Goal: Task Accomplishment & Management: Use online tool/utility

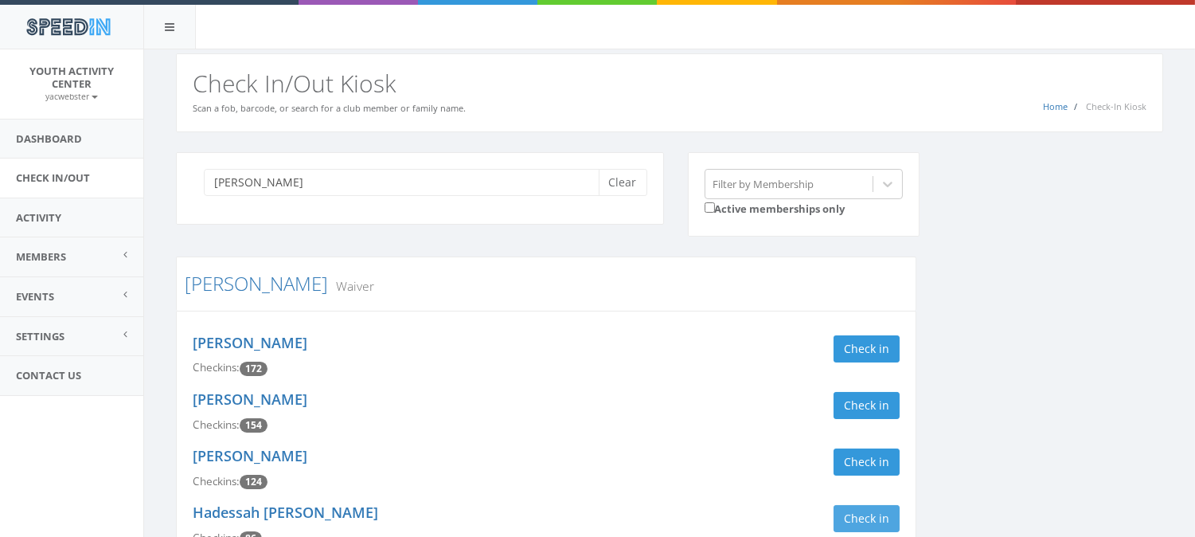
type input "samuel"
click at [870, 526] on button "Check in" at bounding box center [867, 518] width 66 height 27
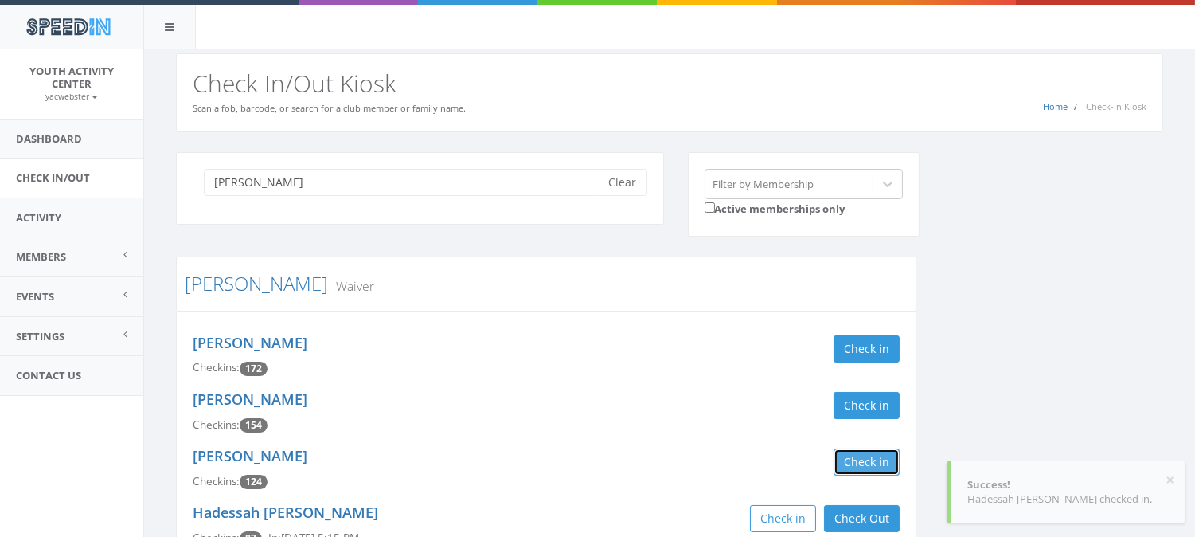
click at [856, 454] on button "Check in" at bounding box center [867, 461] width 66 height 27
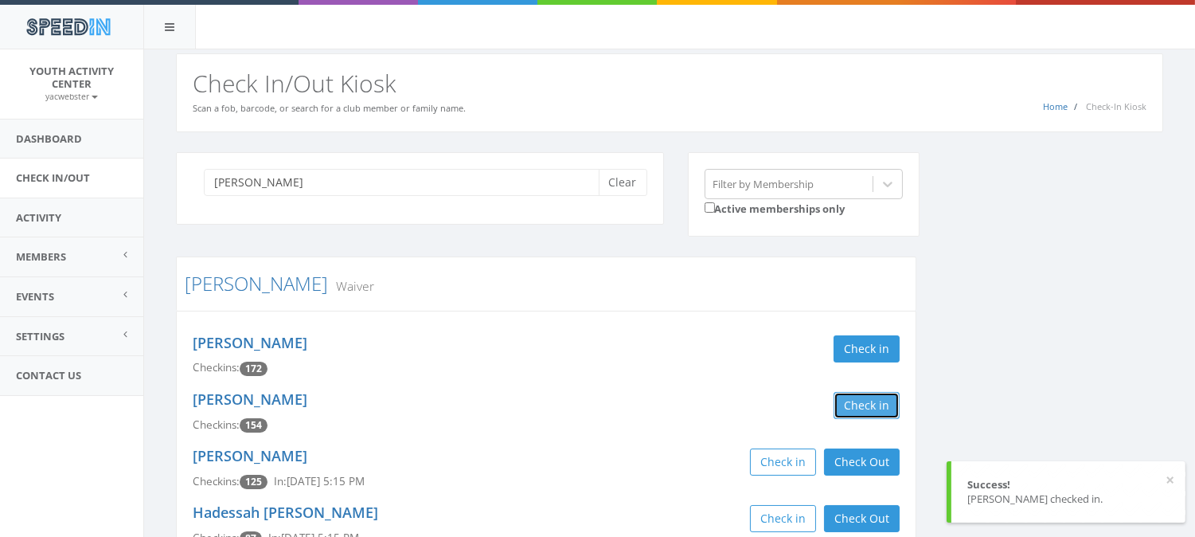
click at [857, 409] on button "Check in" at bounding box center [867, 405] width 66 height 27
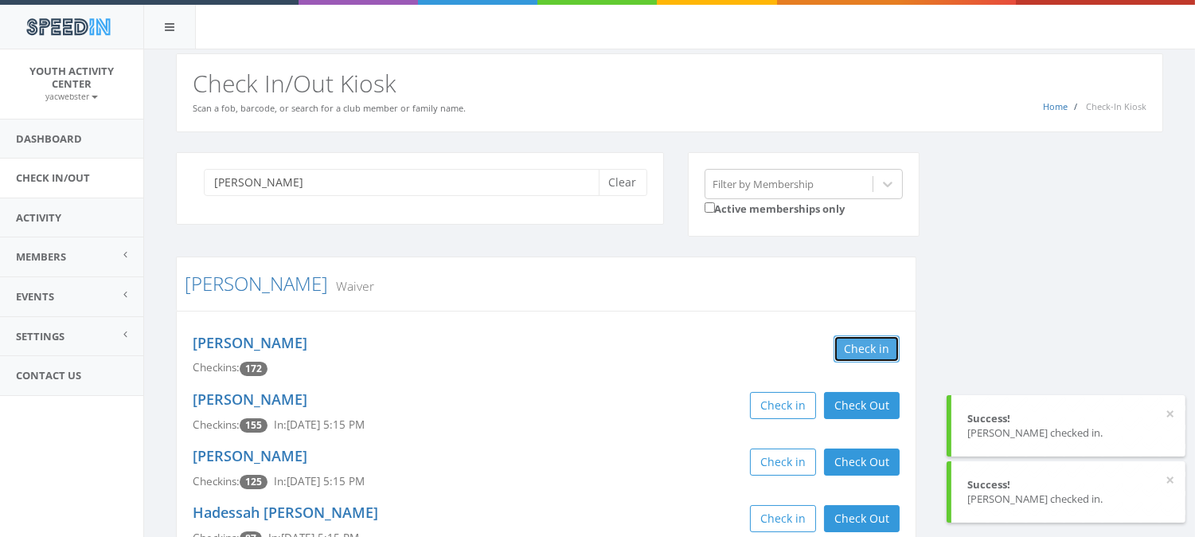
click at [863, 347] on button "Check in" at bounding box center [867, 348] width 66 height 27
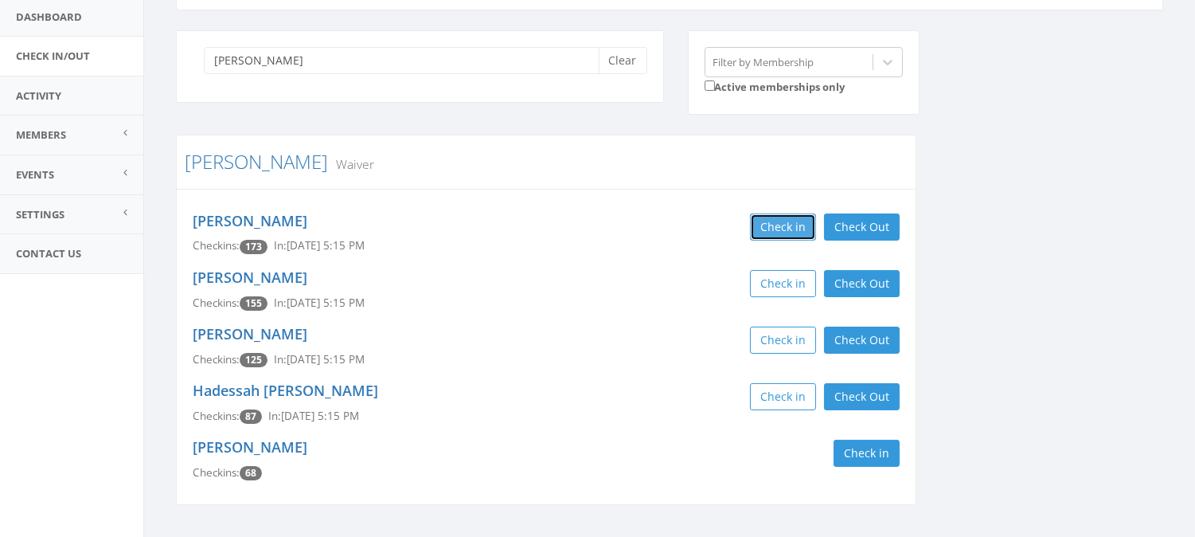
scroll to position [125, 0]
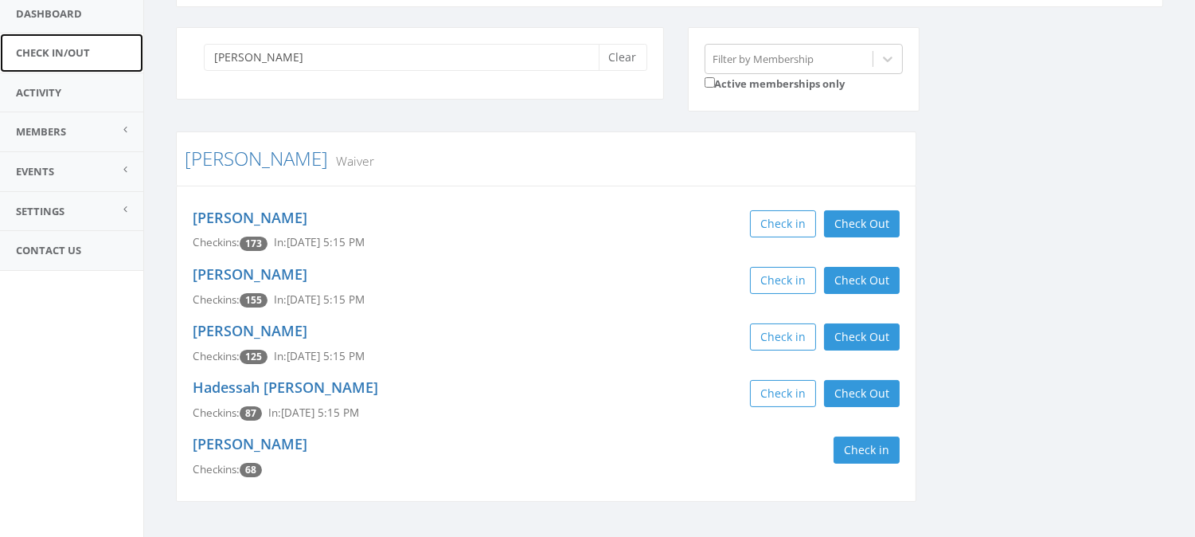
click at [40, 57] on link "Check In/Out" at bounding box center [71, 52] width 143 height 39
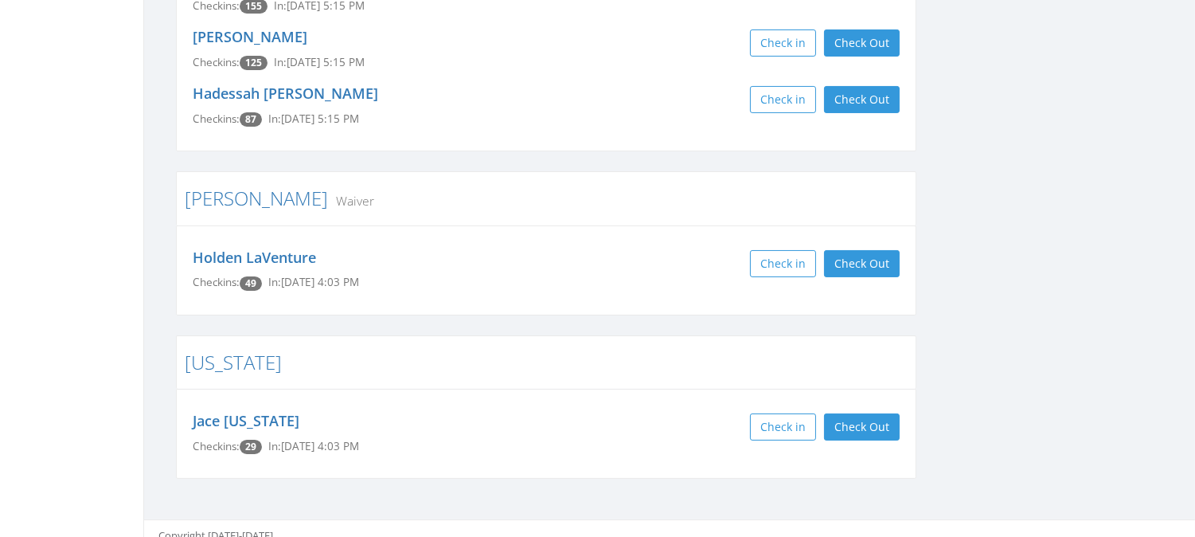
scroll to position [431, 0]
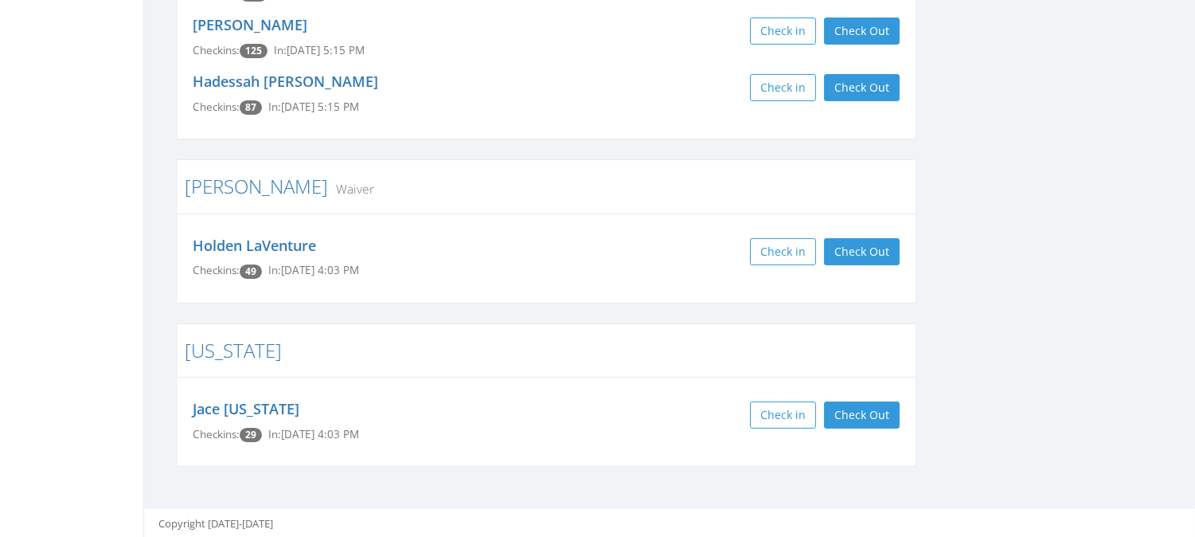
drag, startPoint x: 1201, startPoint y: 492, endPoint x: 1140, endPoint y: 440, distance: 79.6
drag, startPoint x: 1140, startPoint y: 440, endPoint x: 1163, endPoint y: 61, distance: 379.7
click at [1163, 61] on div "Clear Filter by Membership Active memberships only [PERSON_NAME] Waiver [PERSON…" at bounding box center [669, 104] width 1011 height 766
drag, startPoint x: 1202, startPoint y: 260, endPoint x: 1121, endPoint y: 36, distance: 238.1
click at [1121, 36] on div "Clear Filter by Membership Active memberships only [PERSON_NAME] Waiver [PERSON…" at bounding box center [669, 104] width 1011 height 766
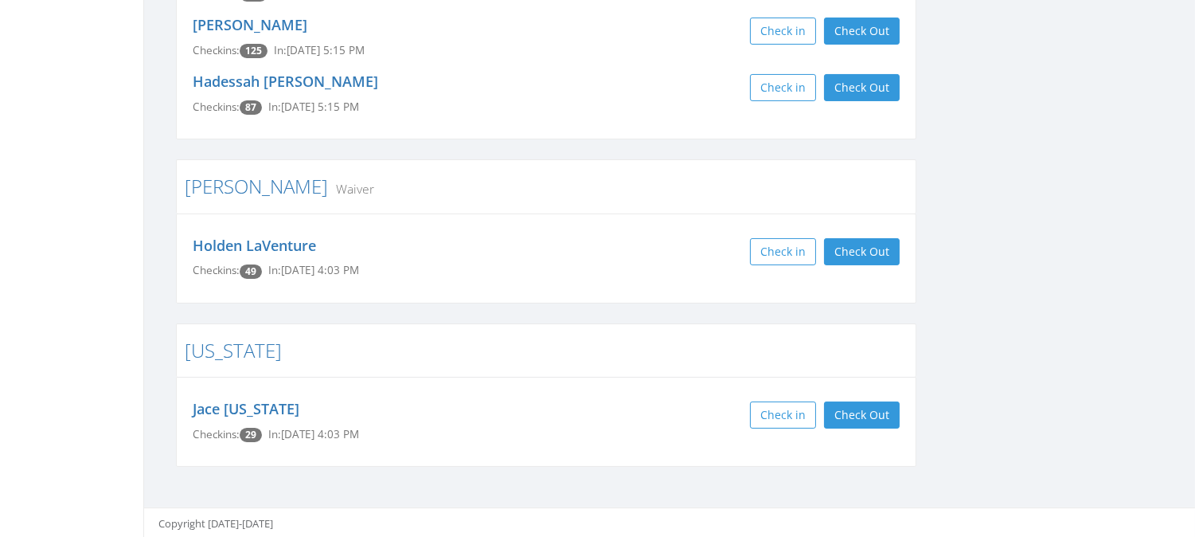
click at [1195, 301] on div "Clear Filter by Membership Active memberships only [PERSON_NAME] Waiver [PERSON…" at bounding box center [669, 120] width 1051 height 838
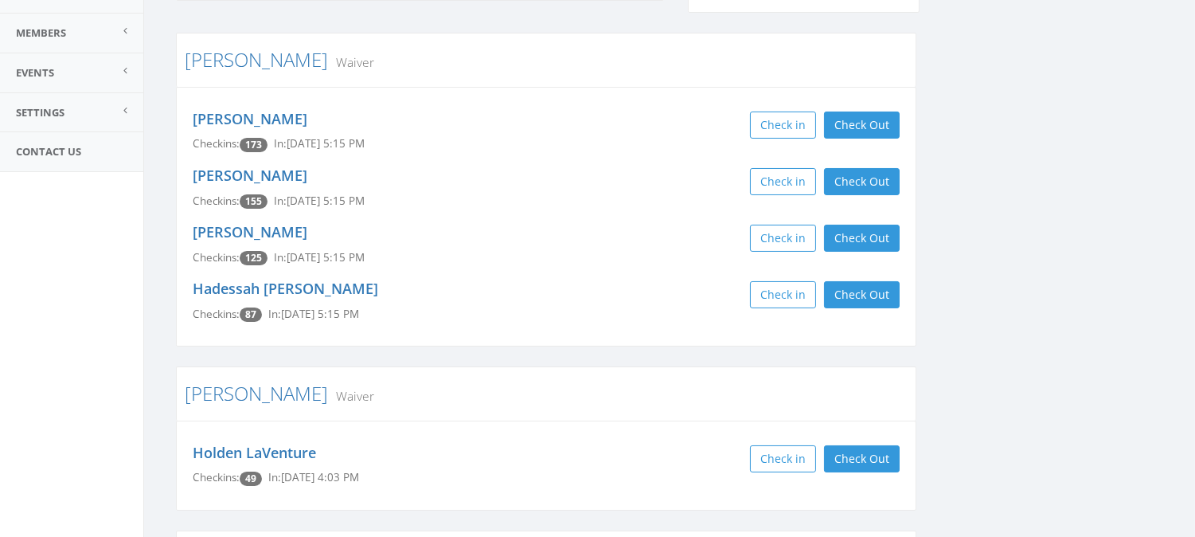
scroll to position [135, 0]
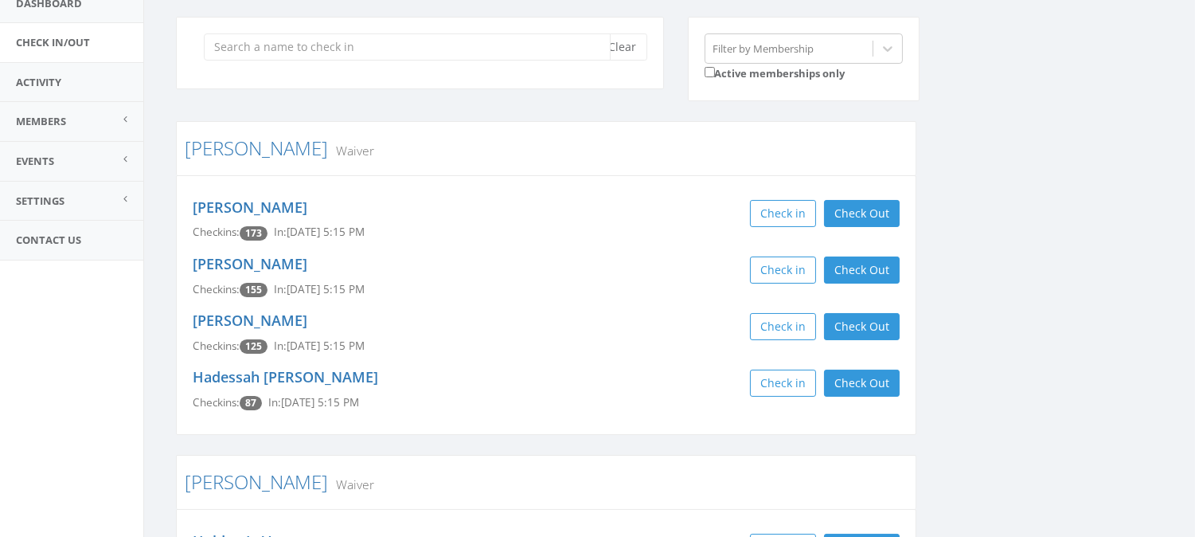
click at [373, 51] on input "search" at bounding box center [407, 46] width 407 height 27
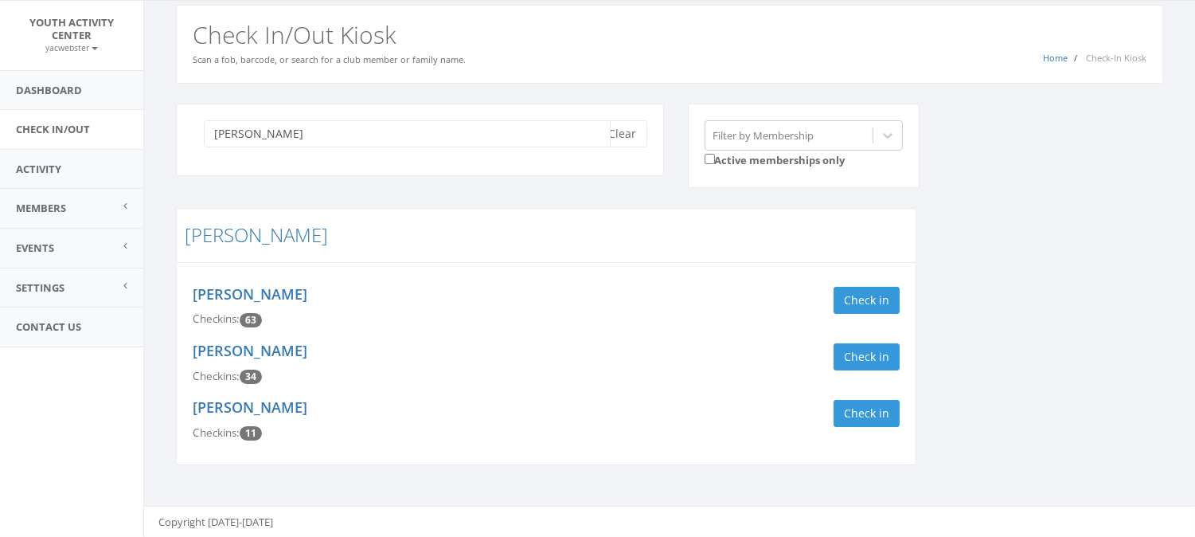
scroll to position [48, 0]
click at [855, 307] on button "Check in" at bounding box center [867, 300] width 66 height 27
click at [256, 136] on input "[PERSON_NAME]" at bounding box center [407, 134] width 407 height 27
type input "a"
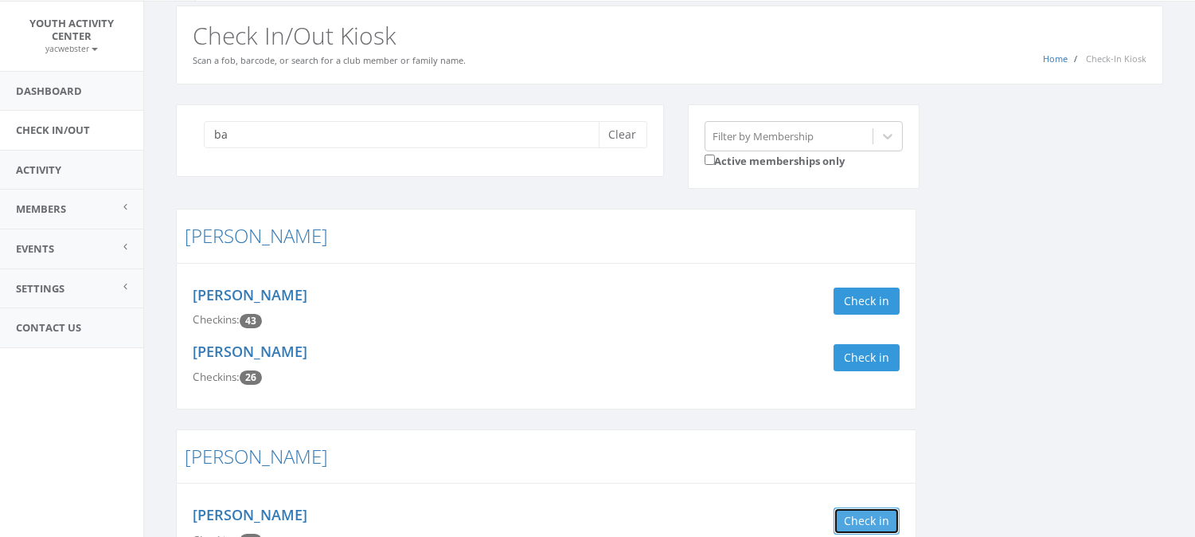
click at [874, 526] on button "Check in" at bounding box center [867, 520] width 66 height 27
click at [298, 140] on input "ba" at bounding box center [407, 134] width 407 height 27
type input "b"
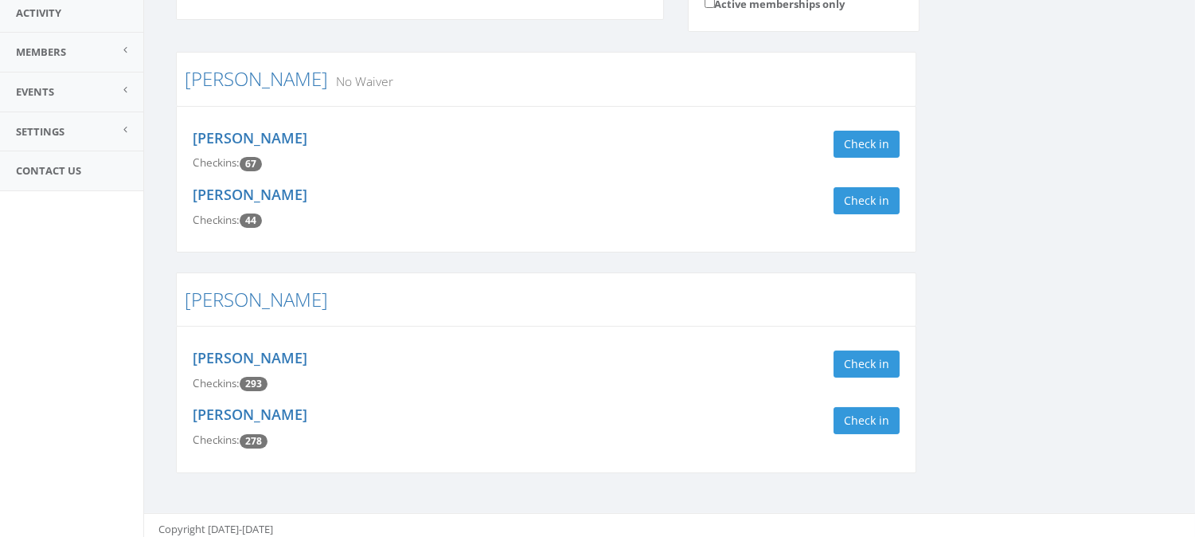
scroll to position [208, 0]
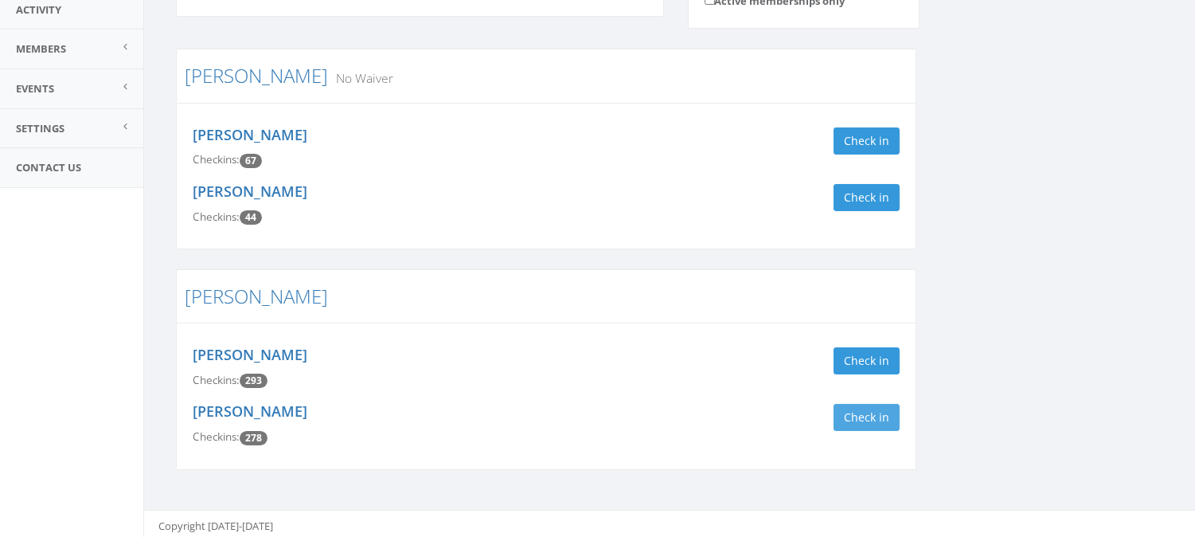
type input "eth"
click at [847, 413] on button "Check in" at bounding box center [867, 417] width 66 height 27
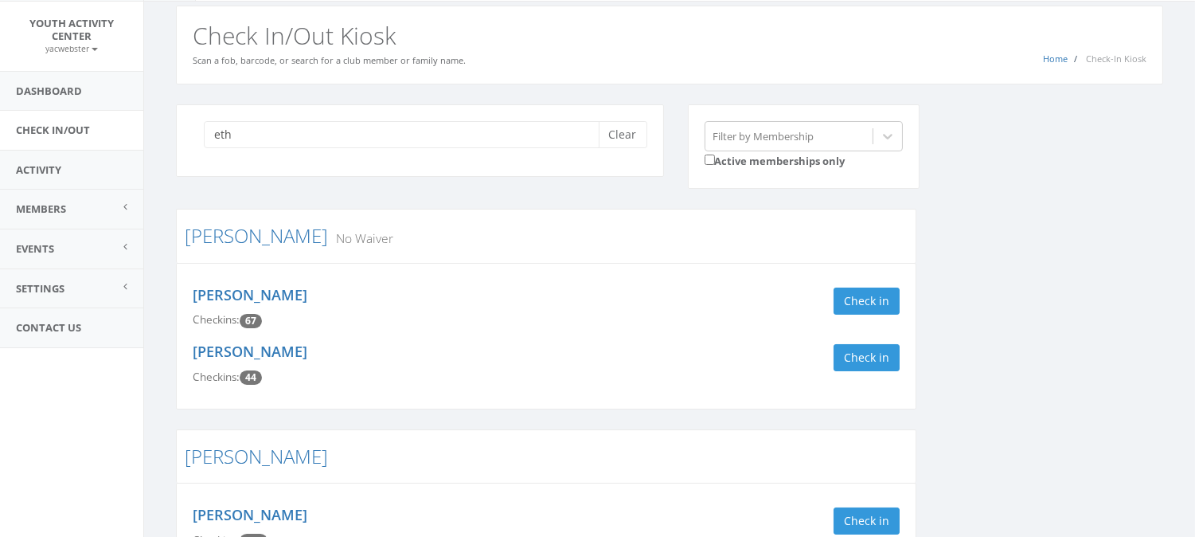
scroll to position [0, 0]
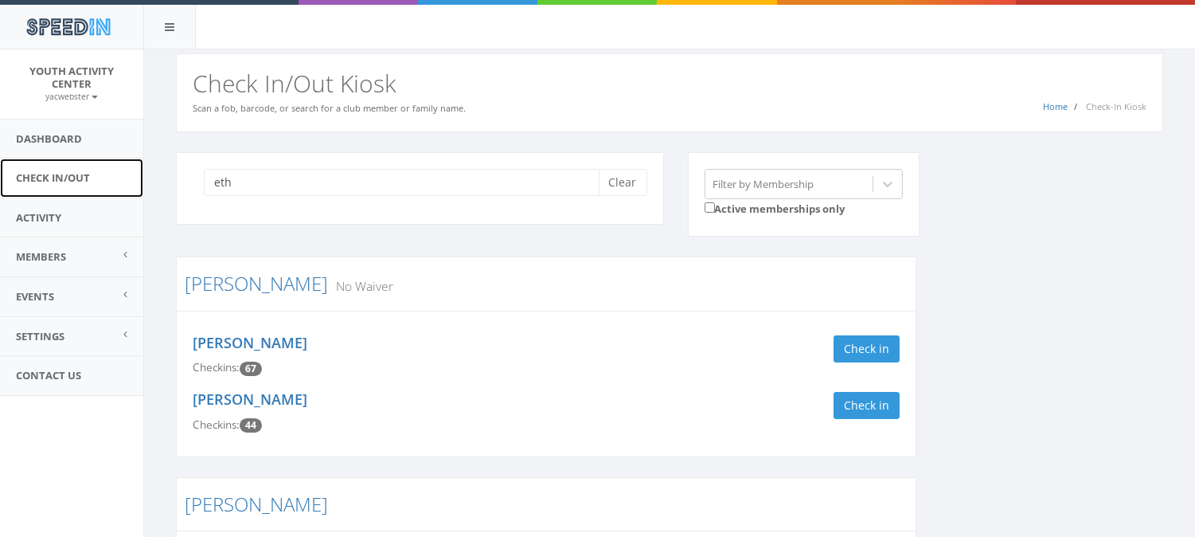
click at [44, 185] on link "Check In/Out" at bounding box center [71, 177] width 143 height 39
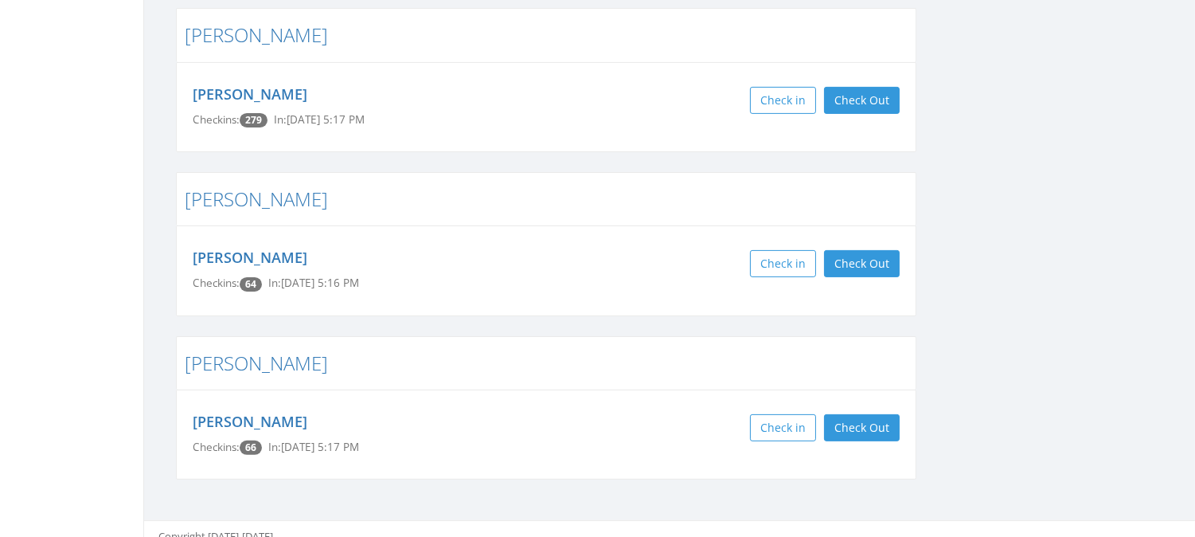
scroll to position [921, 0]
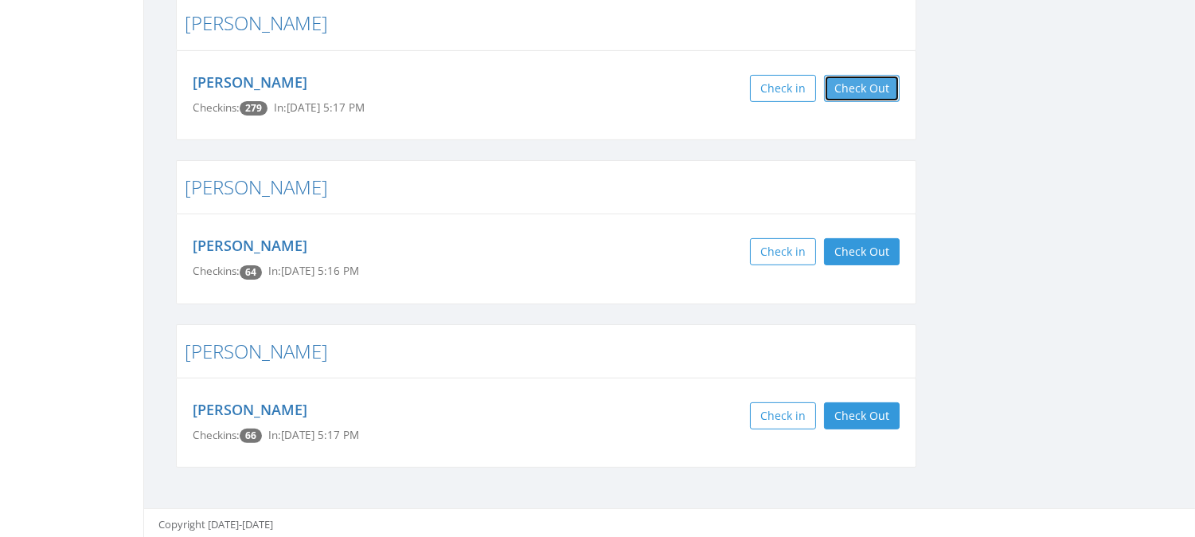
click at [882, 88] on button "Check Out" at bounding box center [862, 88] width 76 height 27
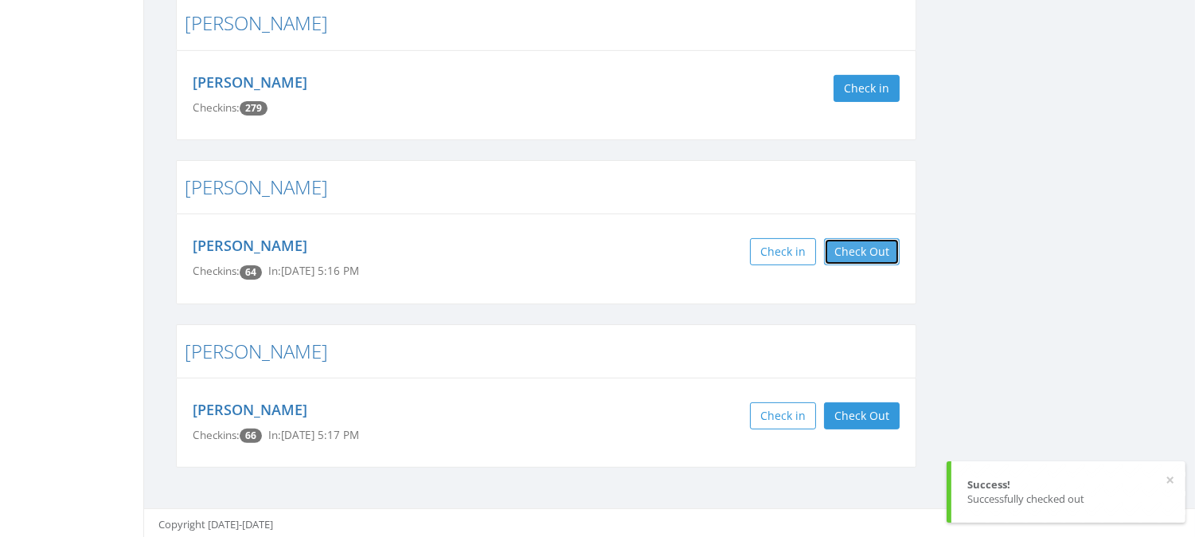
click at [871, 245] on button "Check Out" at bounding box center [862, 251] width 76 height 27
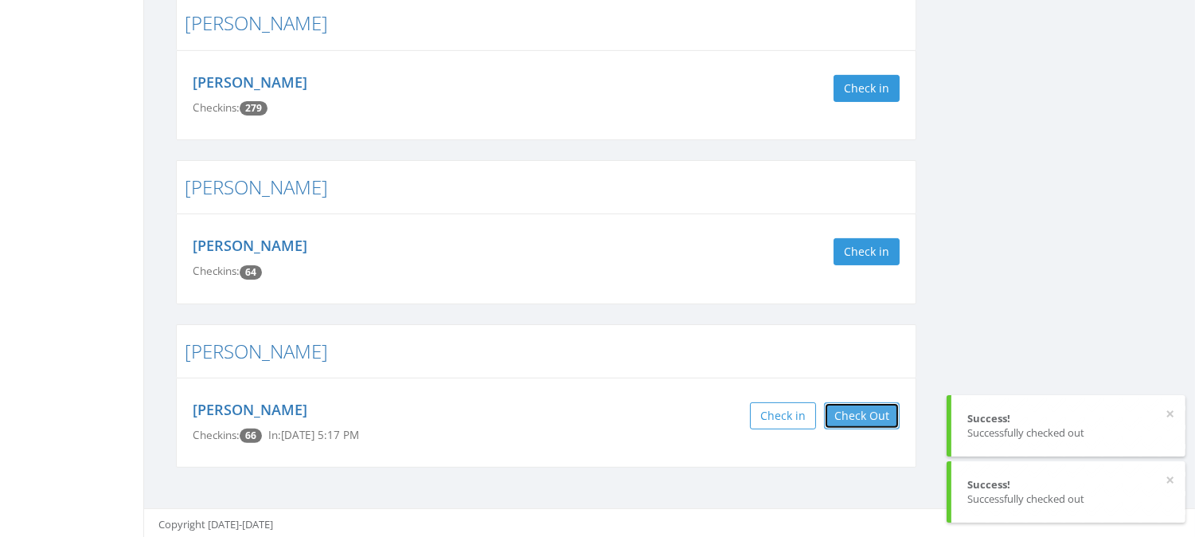
click at [870, 416] on button "Check Out" at bounding box center [862, 415] width 76 height 27
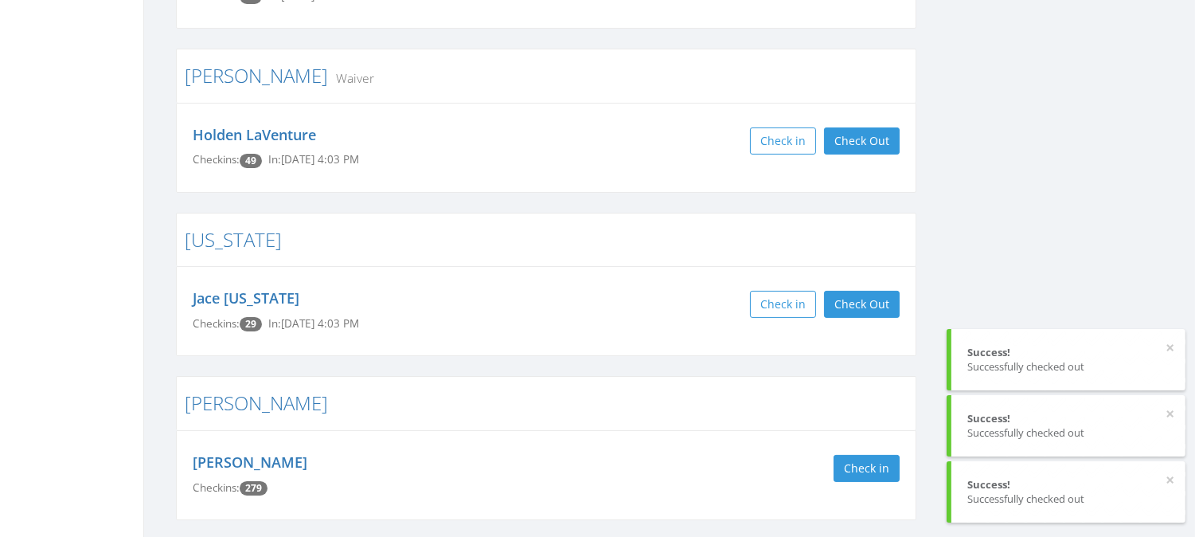
scroll to position [538, 0]
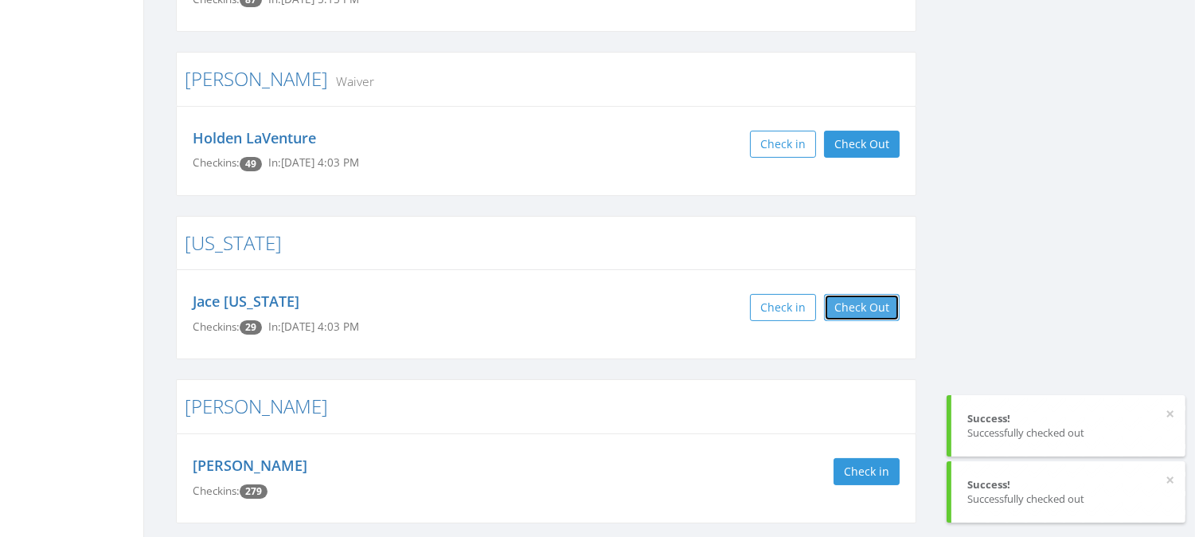
click at [877, 314] on button "Check Out" at bounding box center [862, 307] width 76 height 27
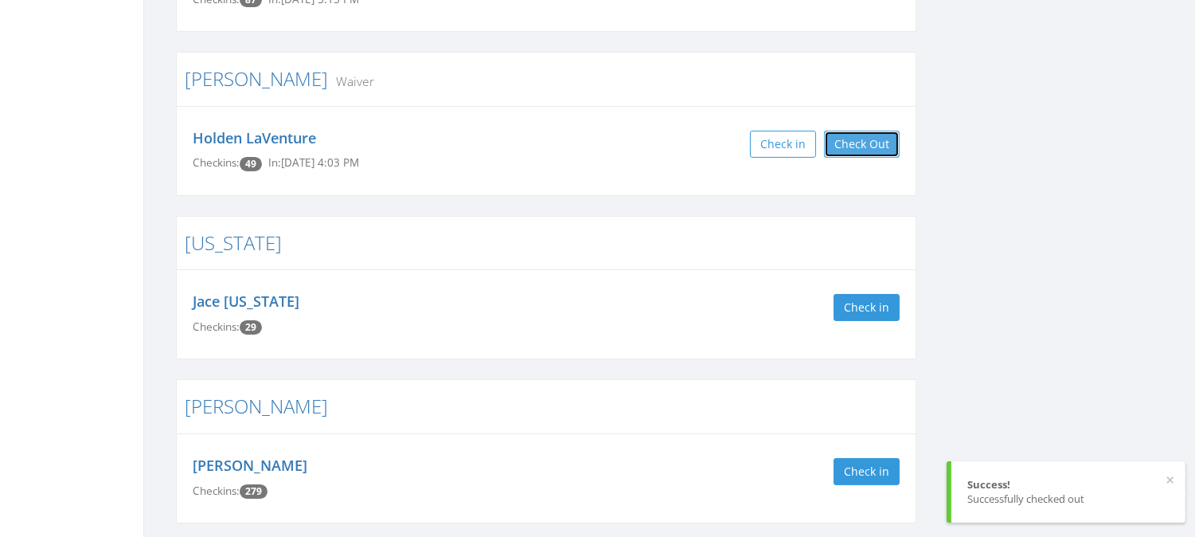
click at [866, 145] on button "Check Out" at bounding box center [862, 144] width 76 height 27
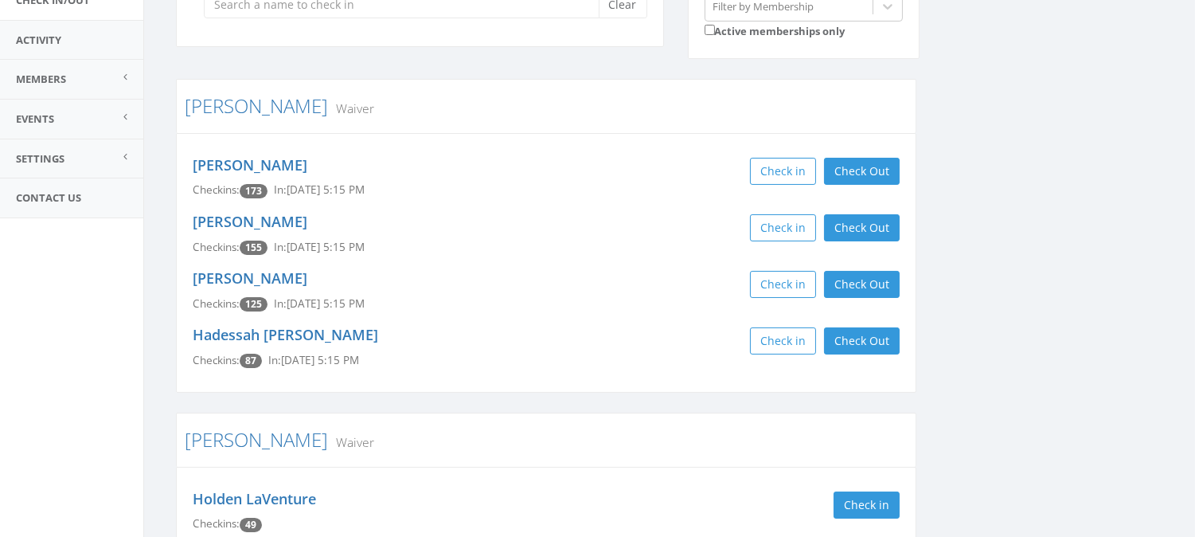
scroll to position [194, 0]
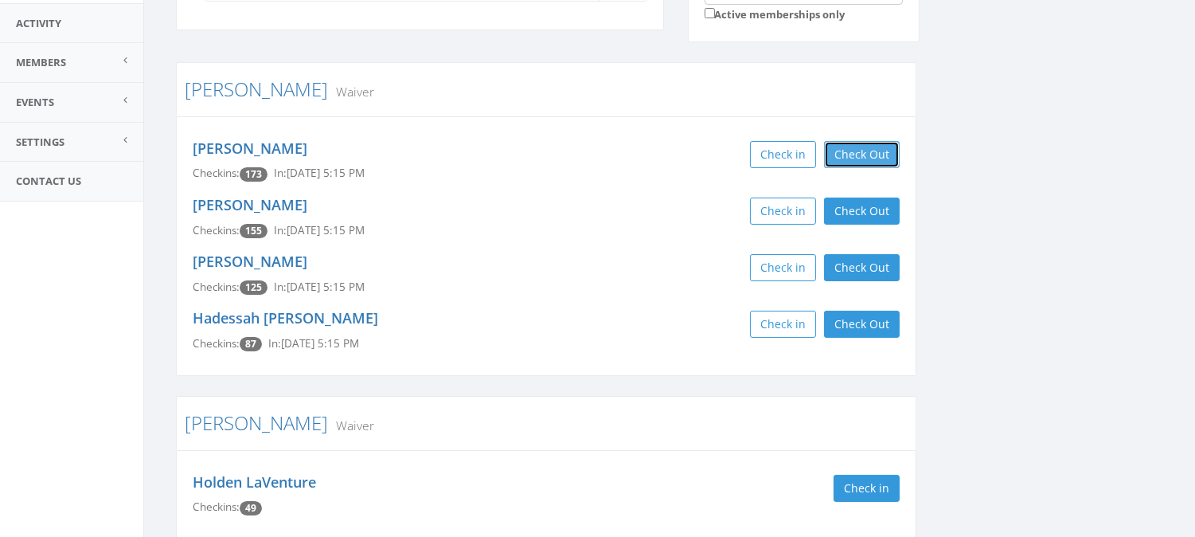
click at [863, 147] on button "Check Out" at bounding box center [862, 154] width 76 height 27
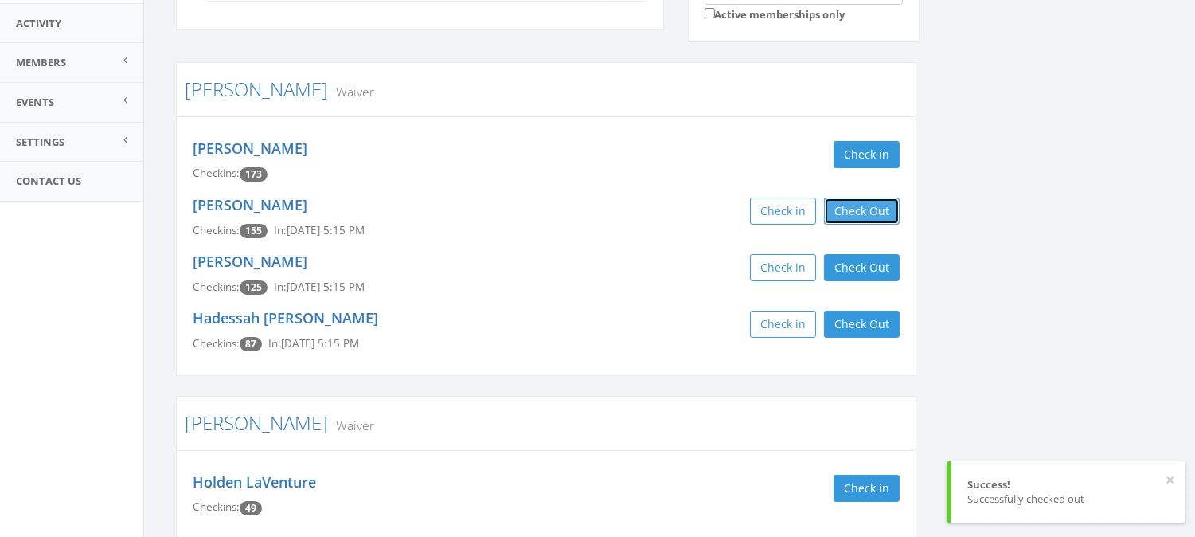
click at [863, 205] on button "Check Out" at bounding box center [862, 210] width 76 height 27
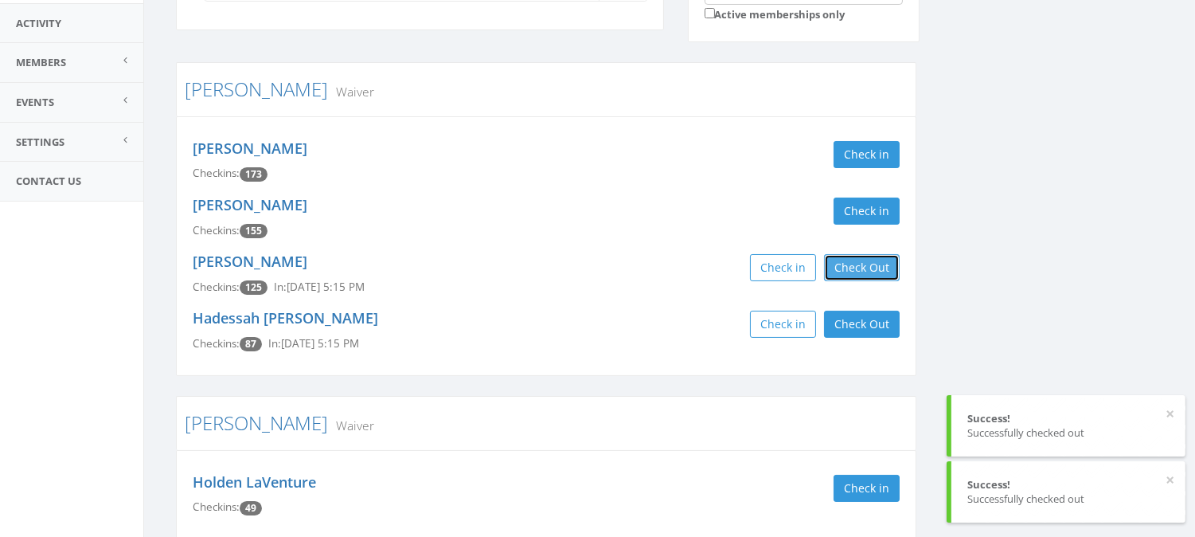
click at [868, 264] on button "Check Out" at bounding box center [862, 267] width 76 height 27
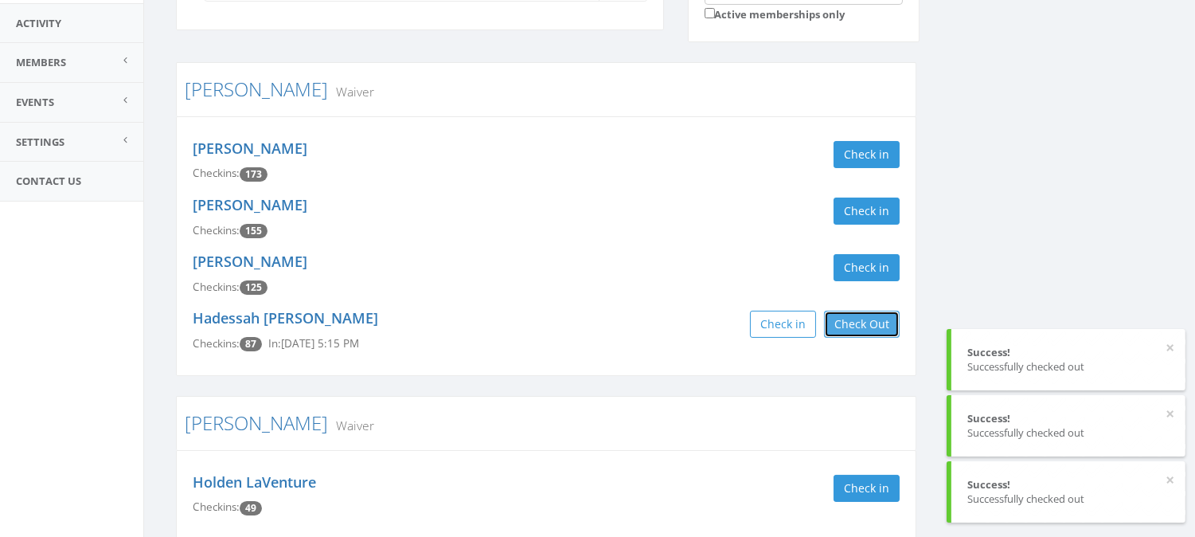
click at [872, 319] on button "Check Out" at bounding box center [862, 324] width 76 height 27
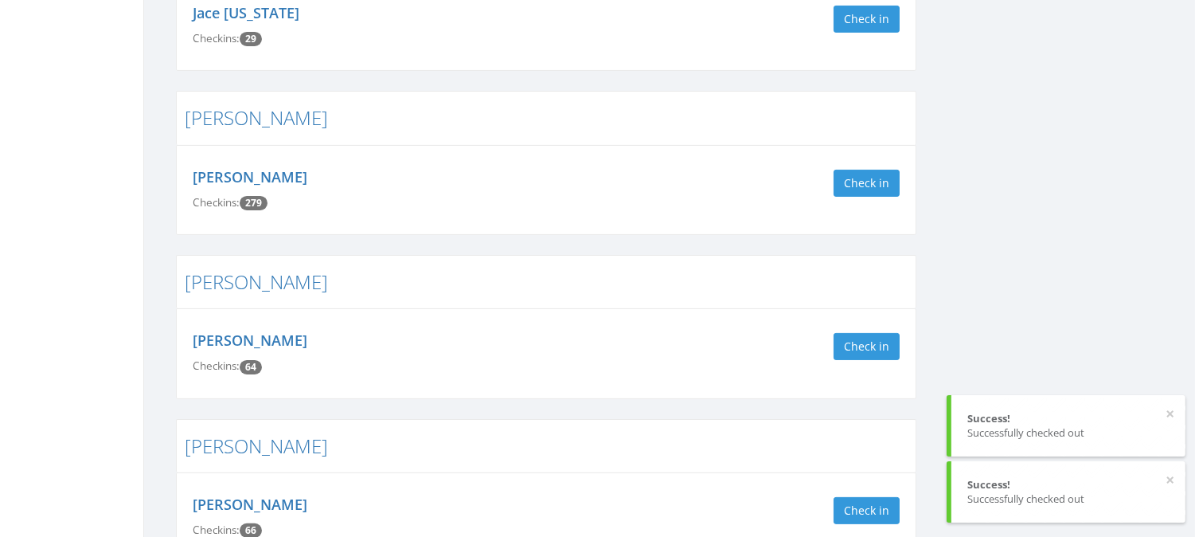
scroll to position [921, 0]
